Goal: Check status: Check status

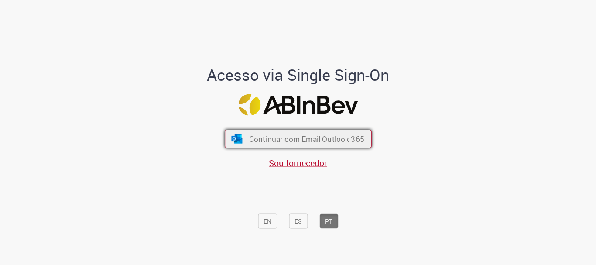
click at [297, 139] on span "Continuar com Email Outlook 365" at bounding box center [305, 139] width 115 height 10
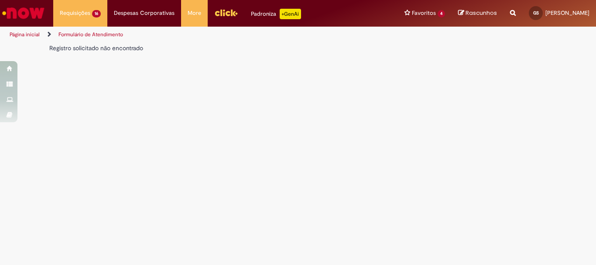
click at [32, 36] on link "Página inicial" at bounding box center [25, 34] width 30 height 7
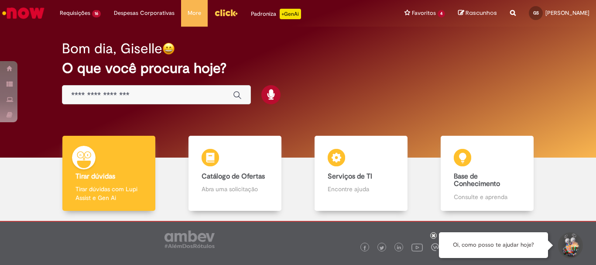
click at [223, 13] on img "Menu Cabeçalho" at bounding box center [226, 12] width 24 height 13
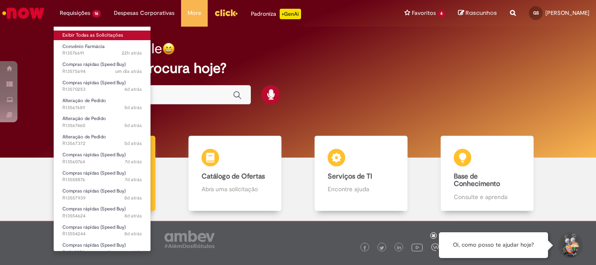
click at [88, 34] on link "Exibir Todas as Solicitações" at bounding box center [102, 36] width 97 height 10
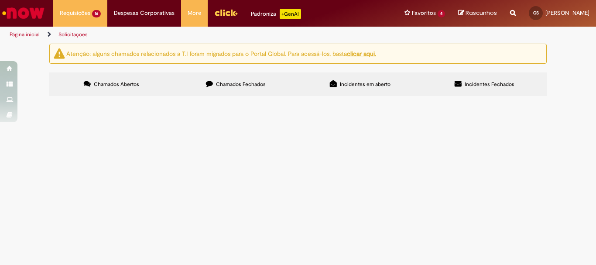
click at [229, 85] on span "Chamados Fechados" at bounding box center [241, 84] width 50 height 7
click at [0, 0] on span "R13526696" at bounding box center [0, 0] width 0 height 0
click at [107, 238] on body "Pular para o conteúdo da página Requisições 16 Exibir Todas as Solicitações Con…" at bounding box center [298, 132] width 596 height 265
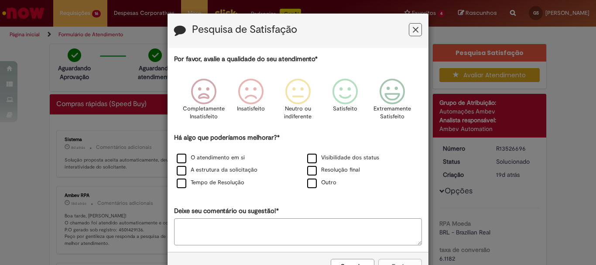
click at [412, 32] on icon "Feedback" at bounding box center [415, 29] width 6 height 9
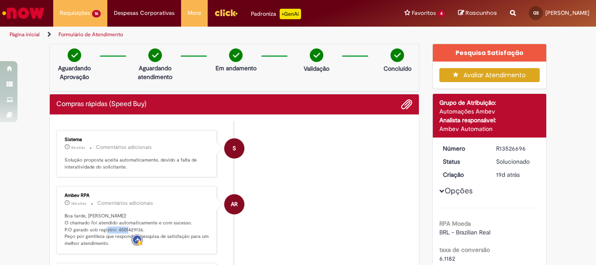
drag, startPoint x: 113, startPoint y: 229, endPoint x: 137, endPoint y: 229, distance: 24.0
click at [137, 229] on p "Boa tarde, Giselle! O chamado foi atendido automaticamente e com sucesso. P.O g…" at bounding box center [137, 229] width 145 height 34
copy p "4501429136"
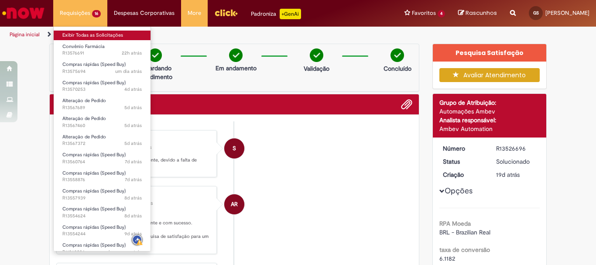
click at [75, 34] on link "Exibir Todas as Solicitações" at bounding box center [102, 36] width 97 height 10
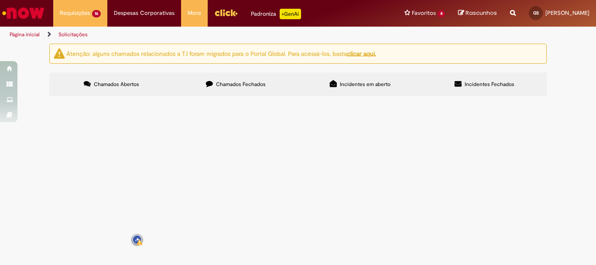
click at [240, 85] on span "Chamados Fechados" at bounding box center [241, 84] width 50 height 7
click at [0, 0] on span "R13528587" at bounding box center [0, 0] width 0 height 0
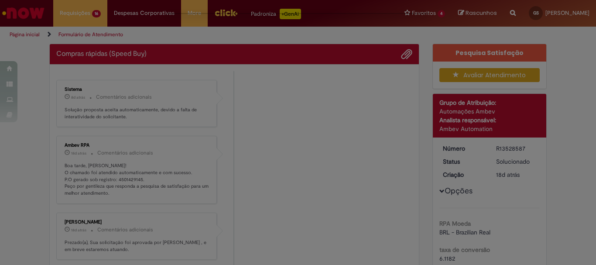
click at [116, 219] on div "Feedback" at bounding box center [298, 132] width 596 height 265
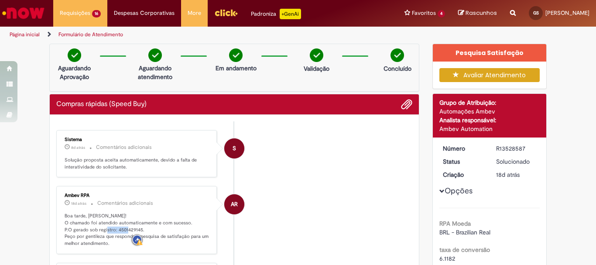
drag, startPoint x: 114, startPoint y: 229, endPoint x: 137, endPoint y: 228, distance: 23.6
click at [137, 228] on p "Boa tarde, Giselle! O chamado foi atendido automaticamente e com sucesso. P.O g…" at bounding box center [137, 229] width 145 height 34
copy p "4501429145"
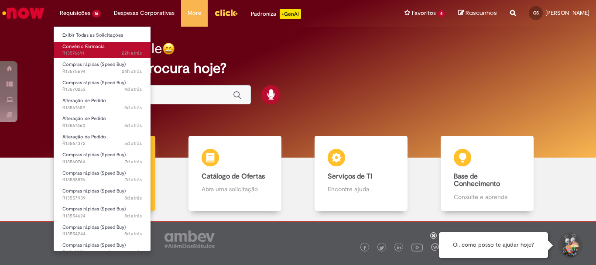
click at [84, 47] on span "Convênio Farmácia" at bounding box center [83, 46] width 42 height 7
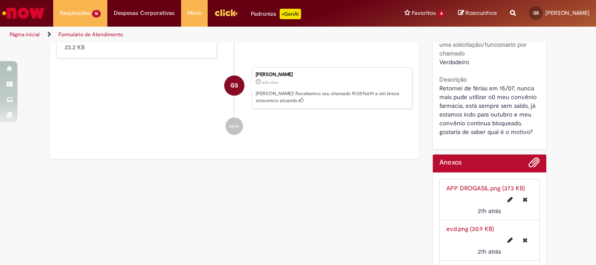
scroll to position [480, 0]
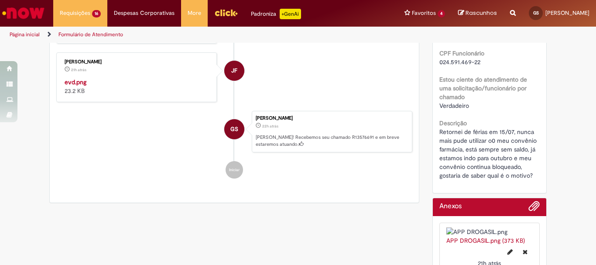
scroll to position [349, 0]
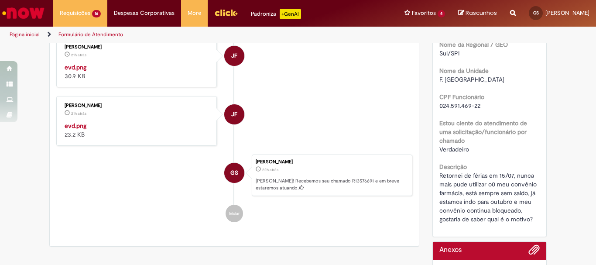
click at [110, 63] on img "Histórico de tíquete" at bounding box center [137, 63] width 145 height 0
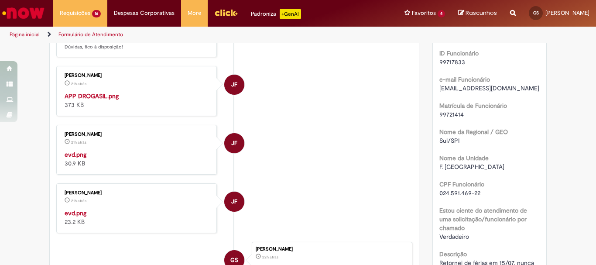
click at [98, 92] on img "Histórico de tíquete" at bounding box center [137, 92] width 145 height 0
click at [103, 92] on img "Histórico de tíquete" at bounding box center [137, 92] width 145 height 0
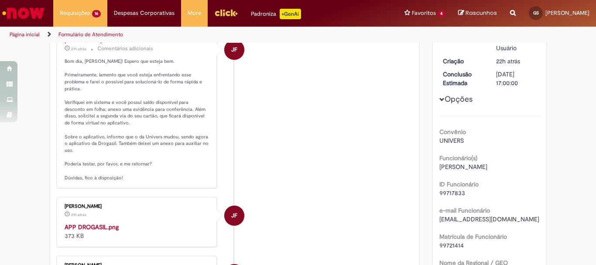
scroll to position [0, 0]
